Goal: Information Seeking & Learning: Learn about a topic

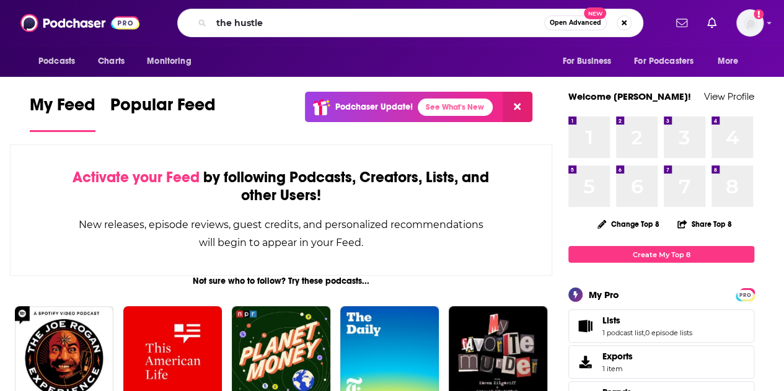
type input "the hustle"
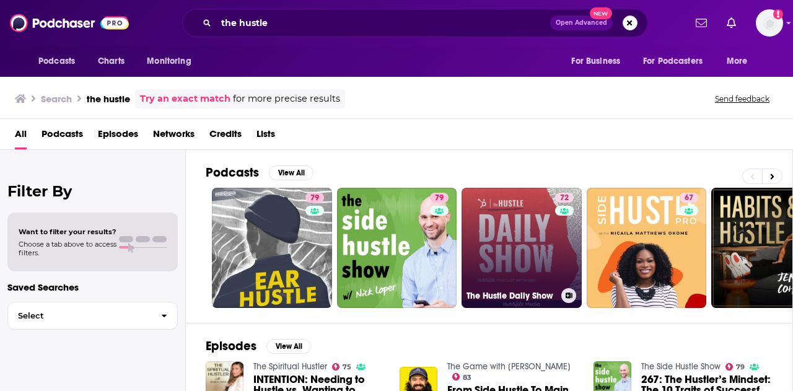
click at [505, 245] on link "72 The Hustle Daily Show" at bounding box center [521, 248] width 120 height 120
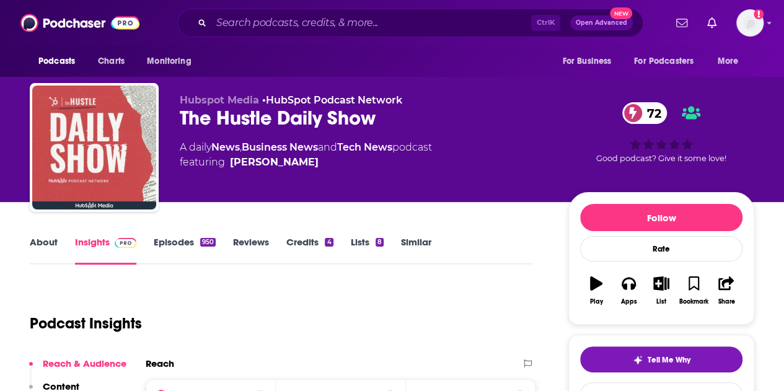
scroll to position [124, 0]
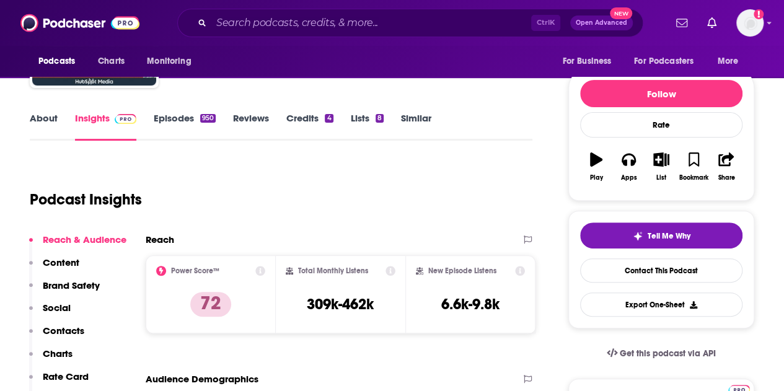
click at [194, 118] on link "Episodes 950" at bounding box center [185, 126] width 62 height 28
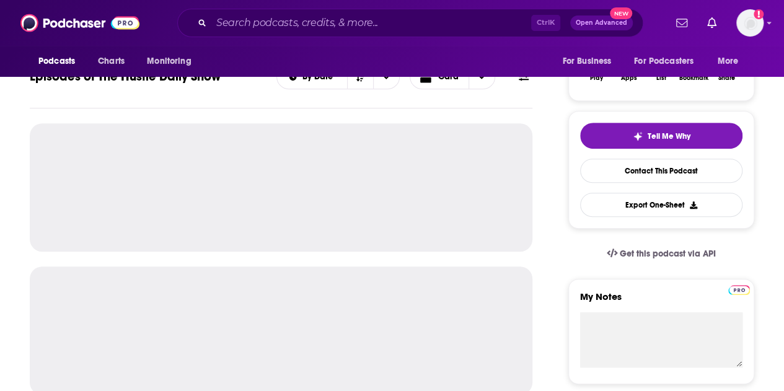
scroll to position [248, 0]
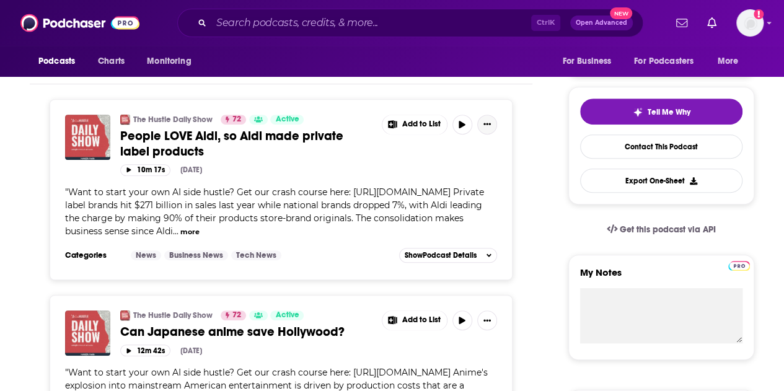
click at [496, 123] on button "Show More Button" at bounding box center [487, 125] width 20 height 20
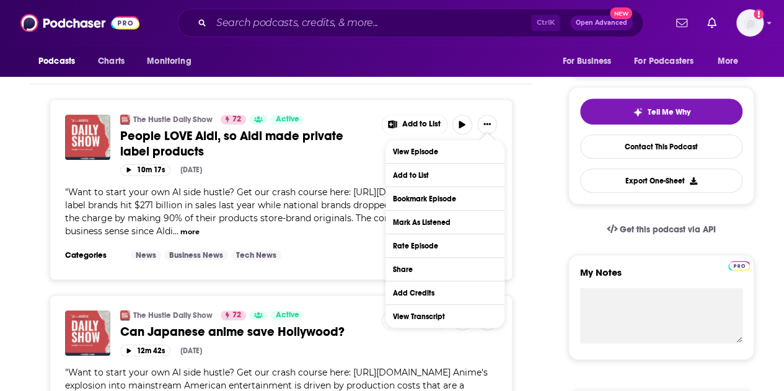
click at [352, 215] on span "Want to start your own AI side hustle? Get our crash course here: [URL][DOMAIN_…" at bounding box center [274, 211] width 419 height 50
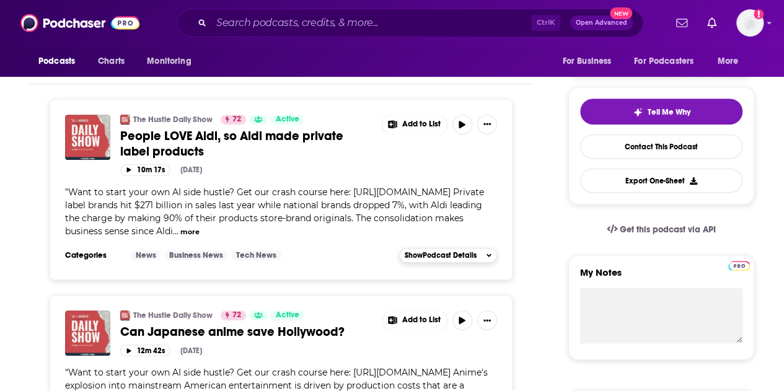
click at [427, 253] on span "Show Podcast Details" at bounding box center [440, 255] width 72 height 9
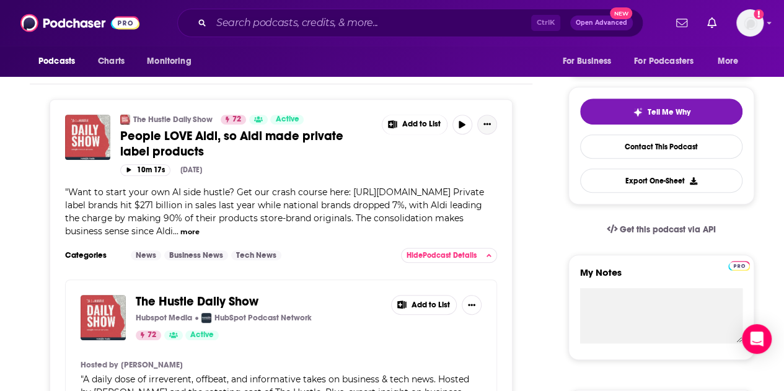
drag, startPoint x: 242, startPoint y: 134, endPoint x: 492, endPoint y: 122, distance: 250.5
click at [492, 121] on button "Show More Button" at bounding box center [487, 125] width 20 height 20
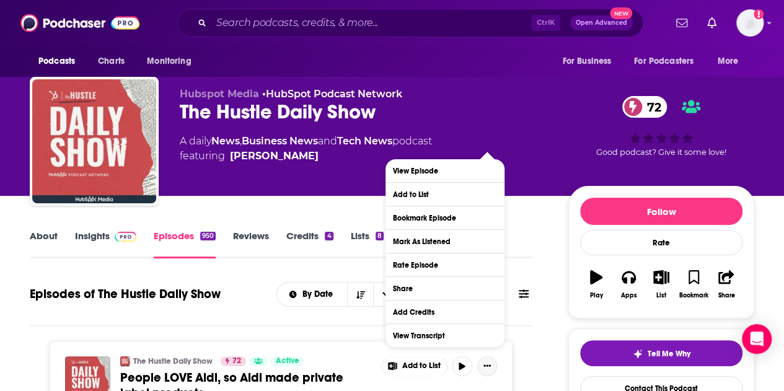
scroll to position [0, 0]
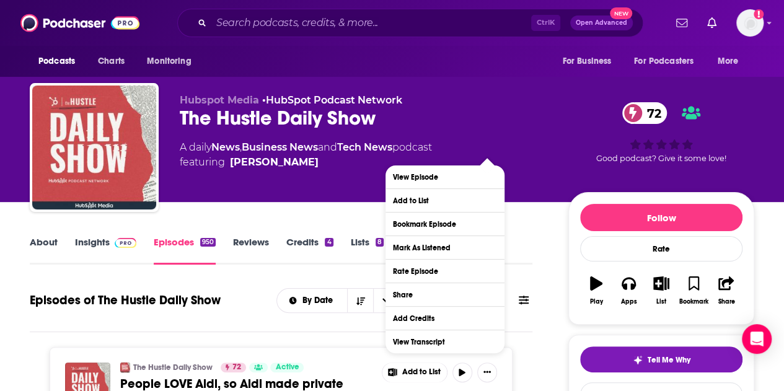
click at [100, 243] on link "Insights" at bounding box center [105, 250] width 61 height 28
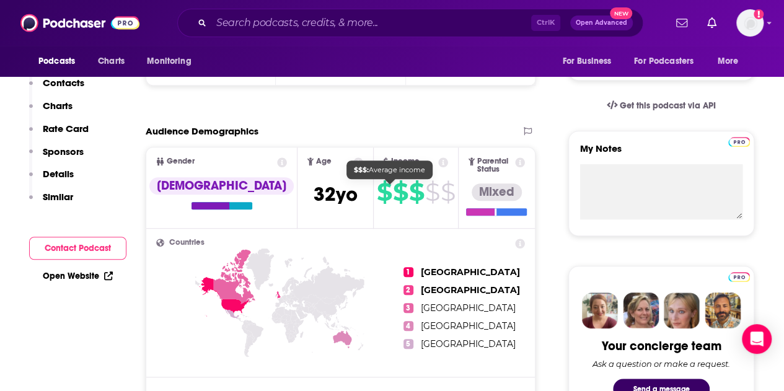
scroll to position [62, 0]
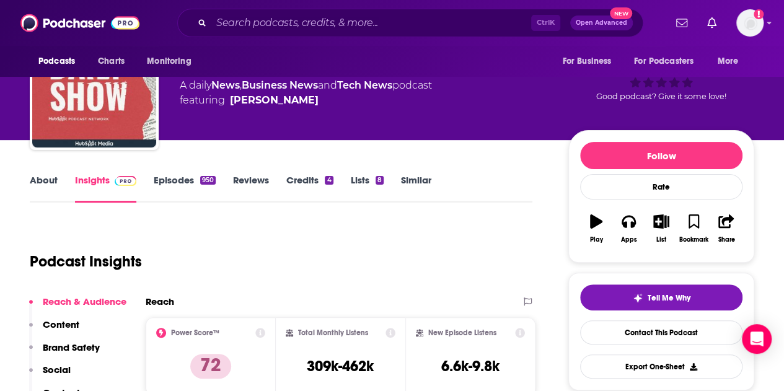
click at [199, 173] on div "About Insights Episodes 950 Reviews Credits 4 Lists 8 Similar" at bounding box center [281, 187] width 502 height 30
click at [200, 189] on link "Episodes 950" at bounding box center [185, 188] width 62 height 28
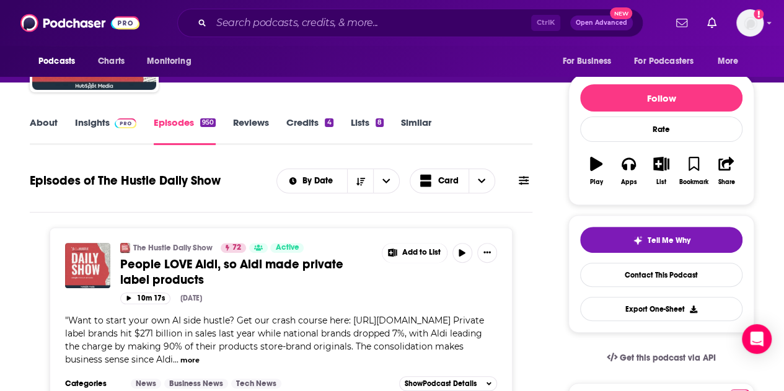
scroll to position [186, 0]
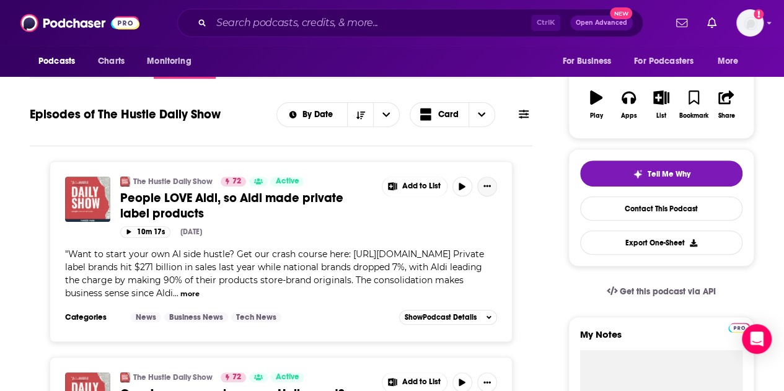
click at [491, 183] on button "Show More Button" at bounding box center [487, 187] width 20 height 20
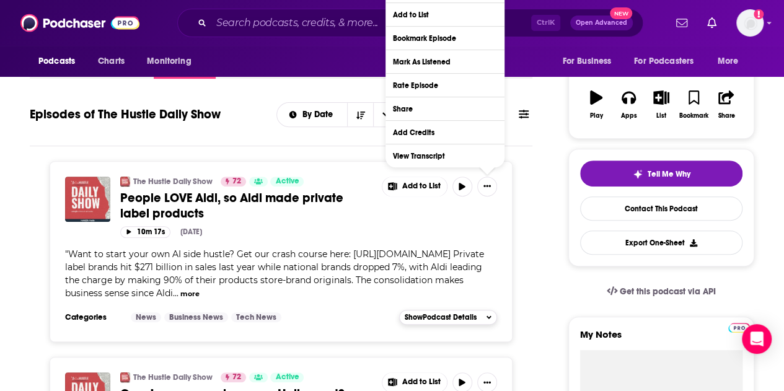
click at [439, 313] on span "Show Podcast Details" at bounding box center [440, 317] width 72 height 9
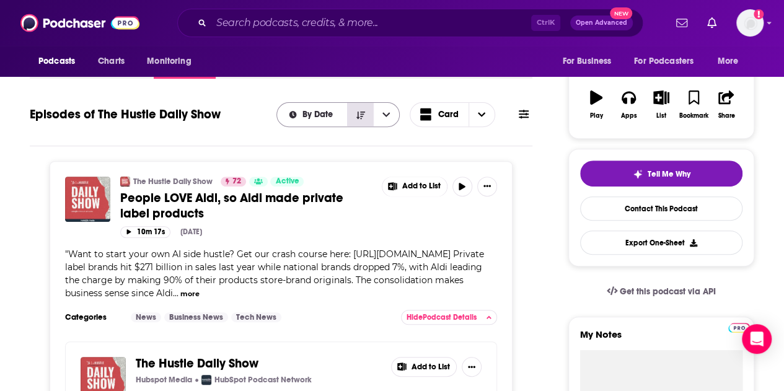
scroll to position [62, 0]
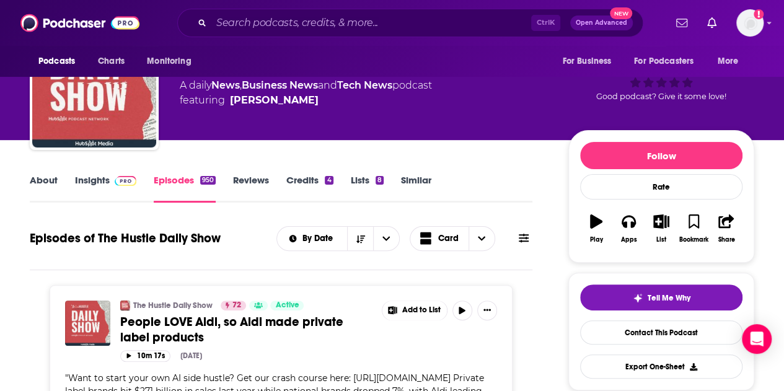
click at [93, 177] on link "Insights" at bounding box center [105, 188] width 61 height 28
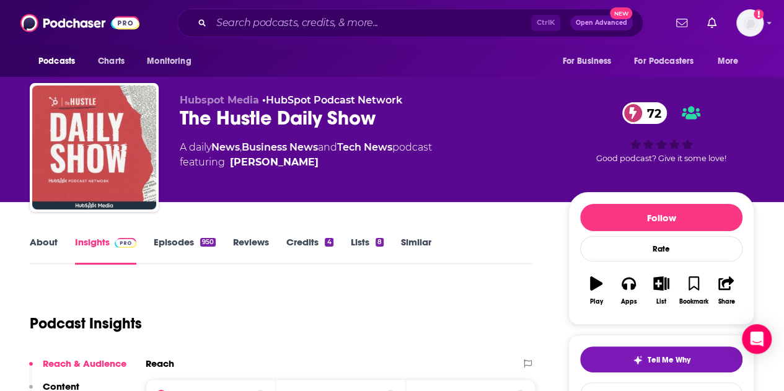
click at [190, 235] on div "About Insights Episodes 950 Reviews Credits 4 Lists 8 Similar" at bounding box center [281, 249] width 502 height 30
click at [187, 244] on link "Episodes 950" at bounding box center [185, 250] width 62 height 28
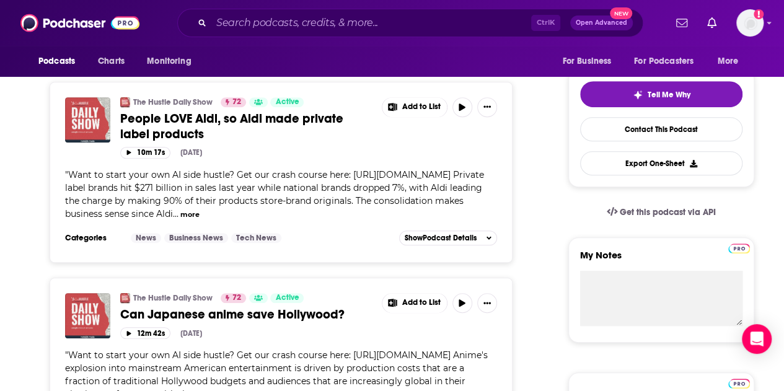
scroll to position [248, 0]
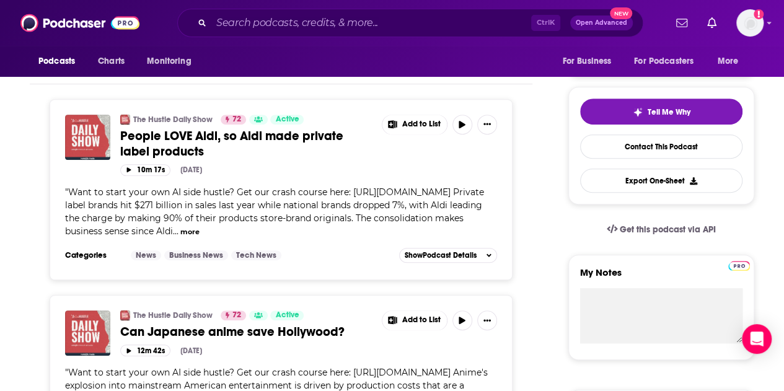
click at [183, 227] on button "more" at bounding box center [189, 232] width 19 height 11
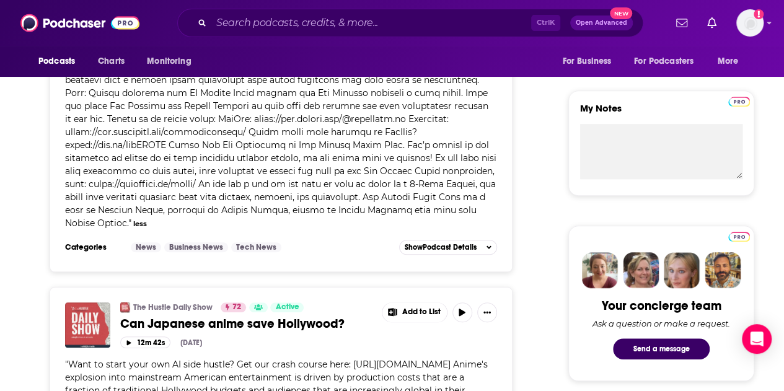
scroll to position [372, 0]
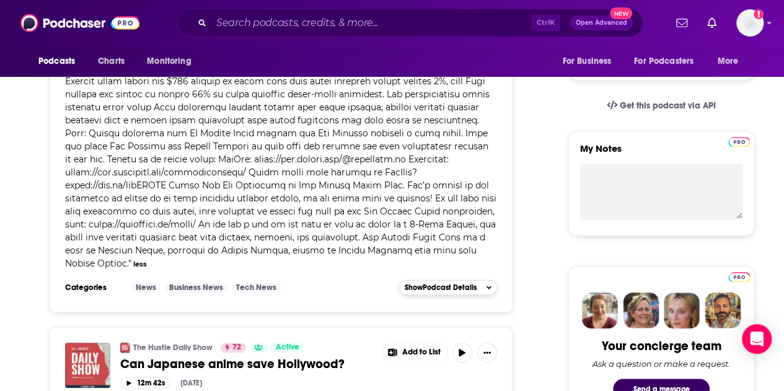
click at [445, 286] on span "Show Podcast Details" at bounding box center [440, 287] width 72 height 9
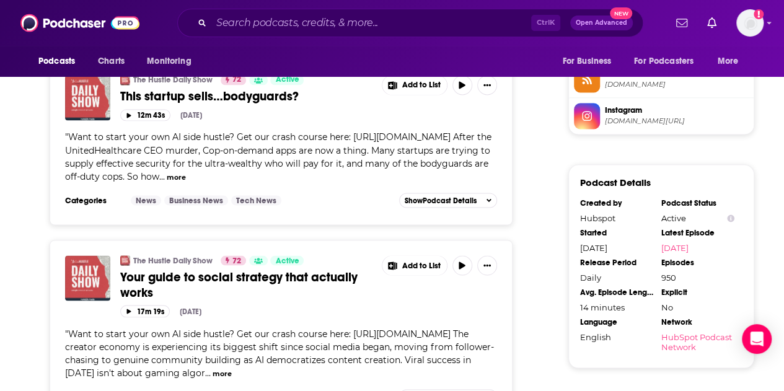
scroll to position [1115, 0]
